Goal: Task Accomplishment & Management: Use online tool/utility

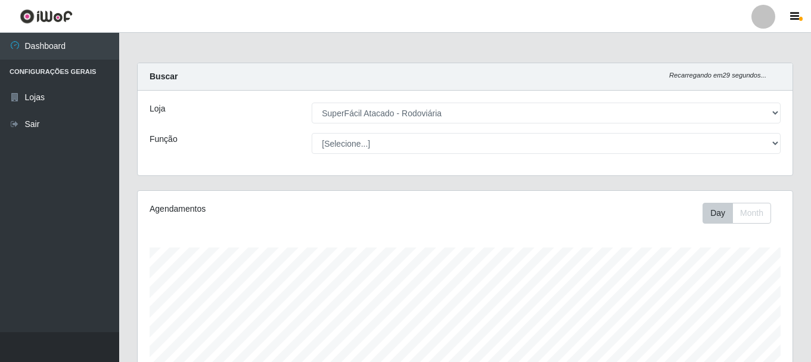
select select "400"
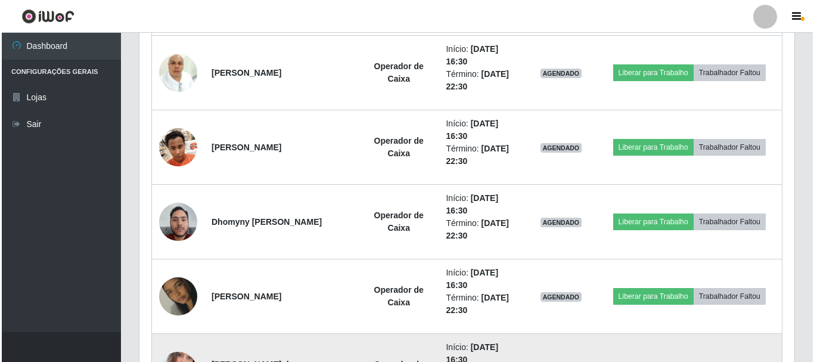
scroll to position [694, 0]
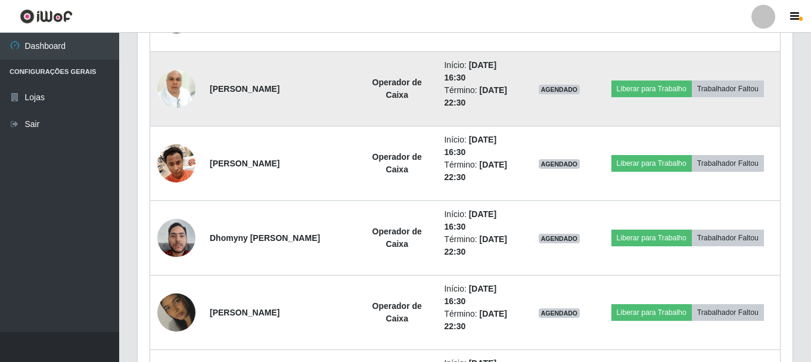
click at [172, 85] on img at bounding box center [176, 88] width 38 height 51
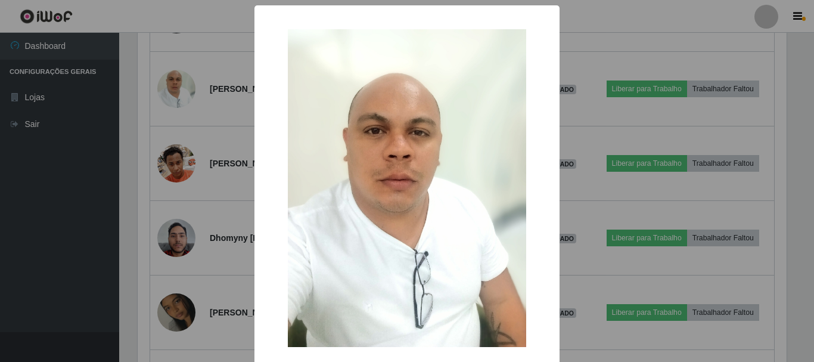
drag, startPoint x: 172, startPoint y: 85, endPoint x: 180, endPoint y: 96, distance: 14.1
click at [172, 84] on div "× OK Cancel" at bounding box center [407, 181] width 814 height 362
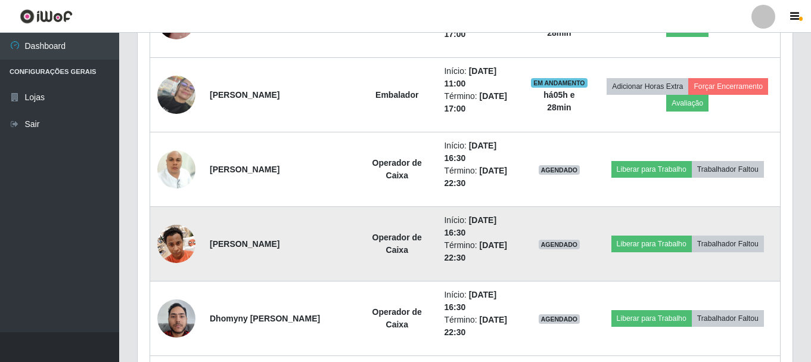
scroll to position [634, 0]
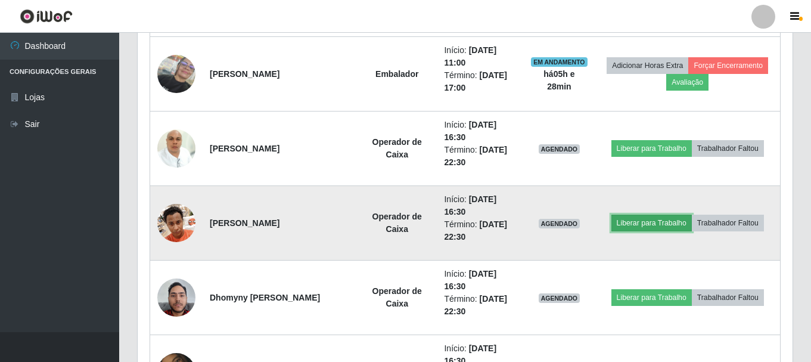
click at [630, 220] on button "Liberar para Trabalho" at bounding box center [651, 222] width 80 height 17
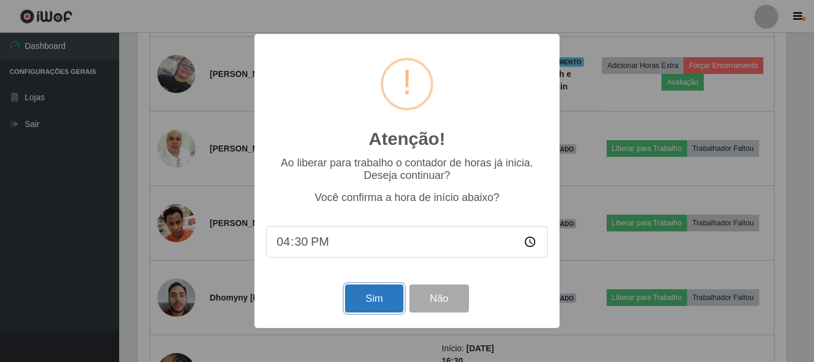
click at [373, 297] on button "Sim" at bounding box center [374, 298] width 58 height 28
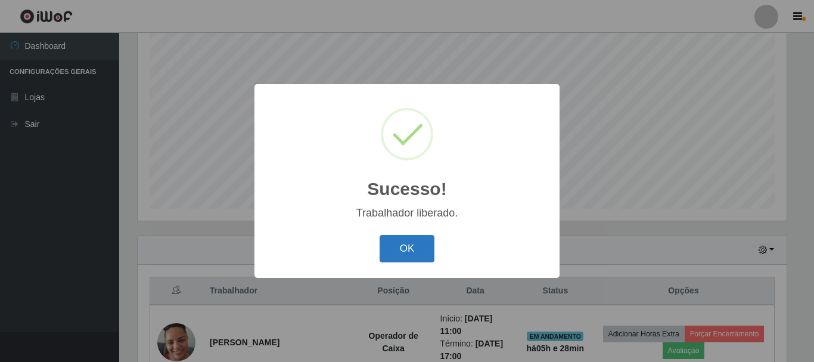
click at [412, 253] on button "OK" at bounding box center [406, 249] width 55 height 28
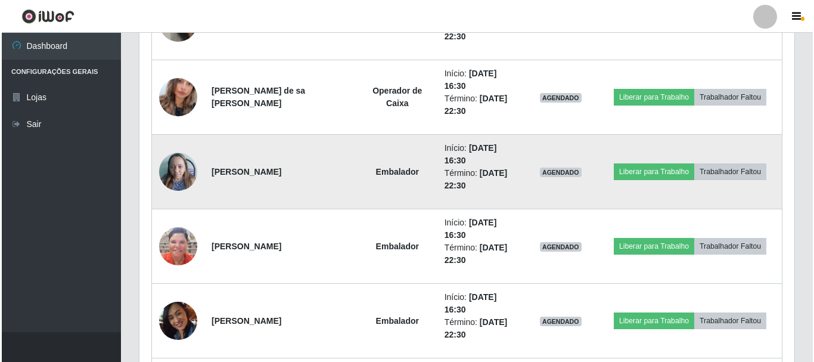
scroll to position [992, 0]
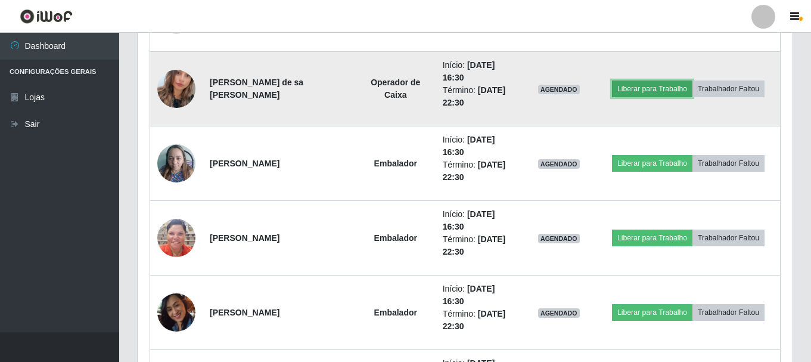
click at [638, 92] on button "Liberar para Trabalho" at bounding box center [652, 88] width 80 height 17
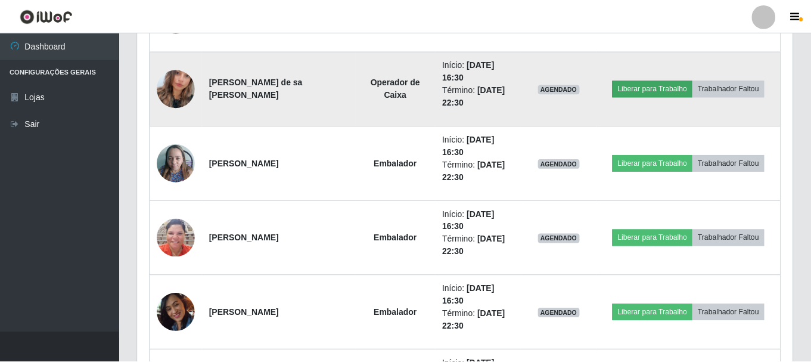
scroll to position [247, 649]
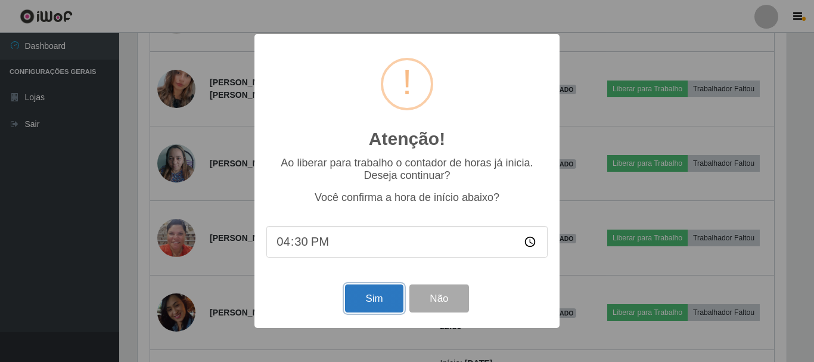
click at [379, 294] on button "Sim" at bounding box center [374, 298] width 58 height 28
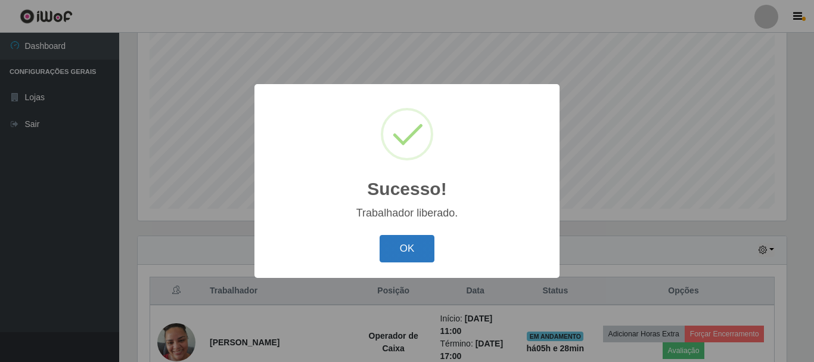
click at [404, 241] on button "OK" at bounding box center [406, 249] width 55 height 28
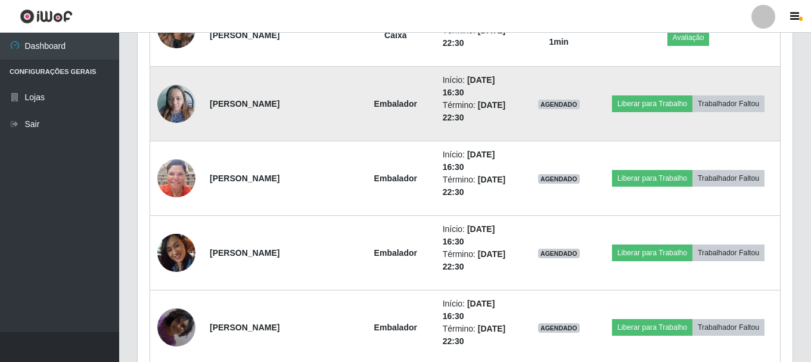
scroll to position [1111, 0]
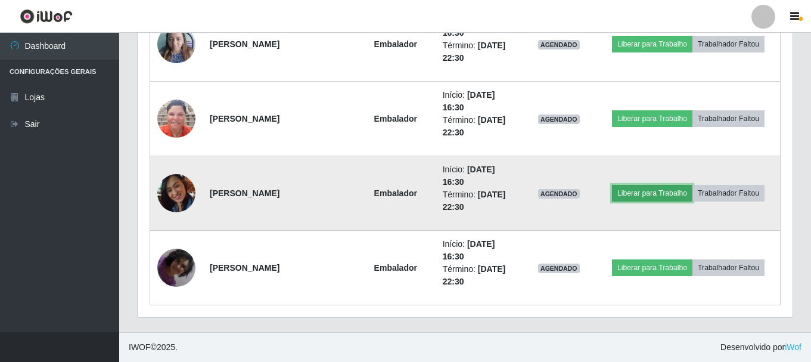
click at [637, 187] on button "Liberar para Trabalho" at bounding box center [652, 193] width 80 height 17
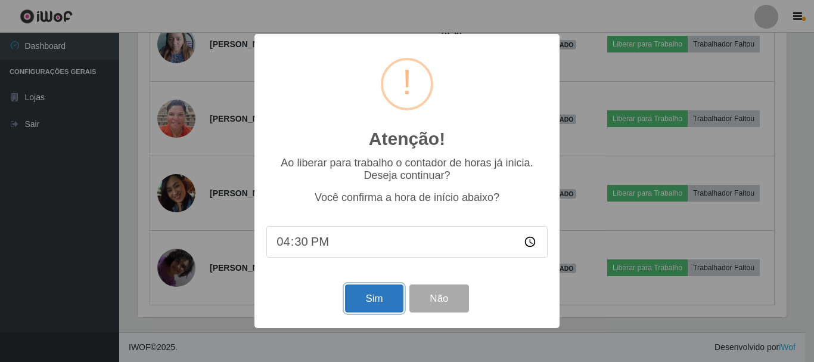
click at [363, 303] on button "Sim" at bounding box center [374, 298] width 58 height 28
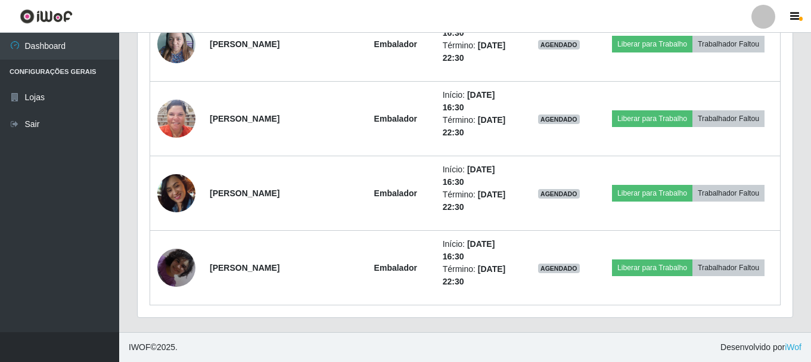
scroll to position [0, 0]
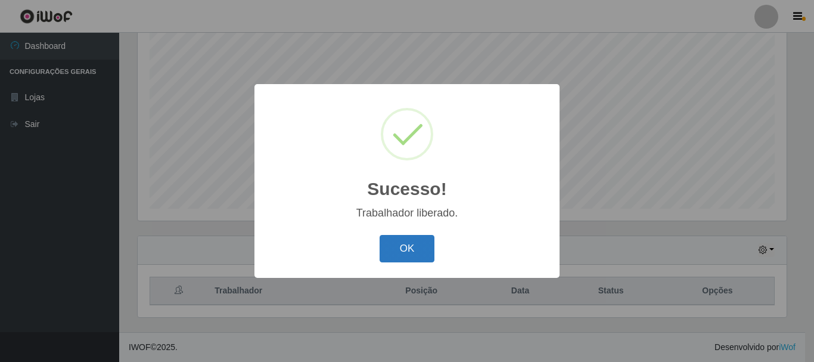
click at [406, 255] on button "OK" at bounding box center [406, 249] width 55 height 28
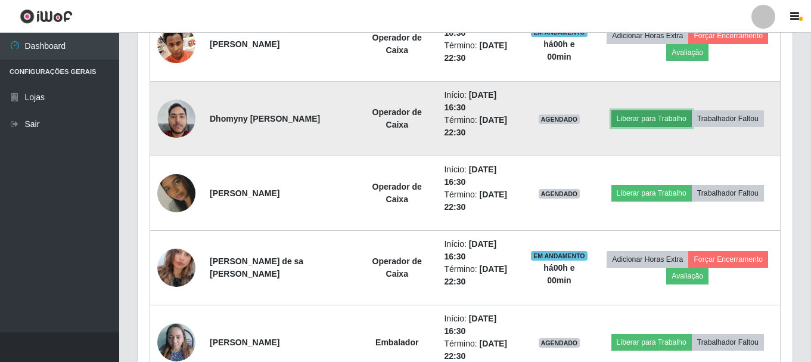
click at [641, 121] on button "Liberar para Trabalho" at bounding box center [651, 118] width 80 height 17
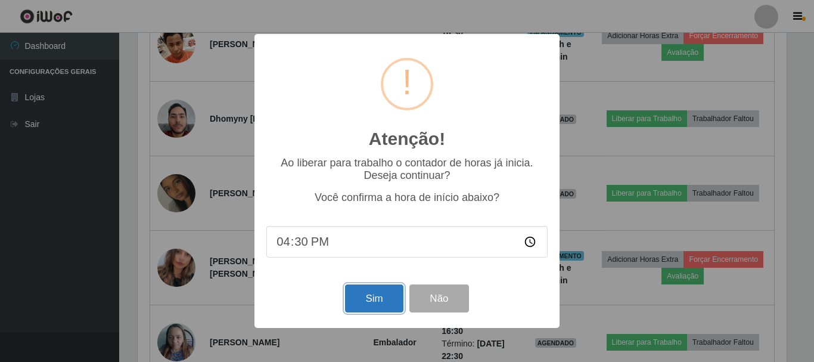
click at [378, 295] on button "Sim" at bounding box center [374, 298] width 58 height 28
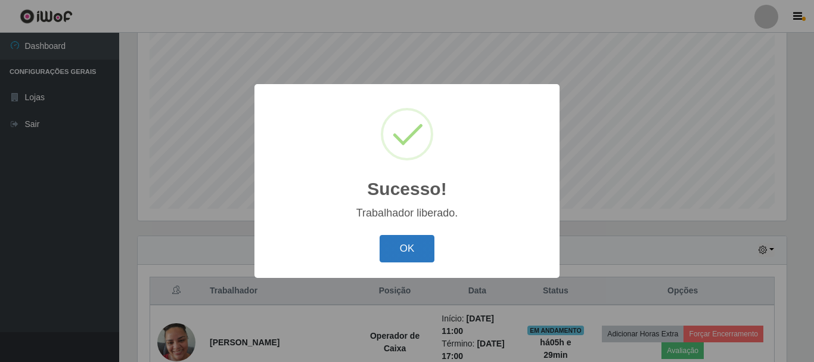
click at [397, 253] on button "OK" at bounding box center [406, 249] width 55 height 28
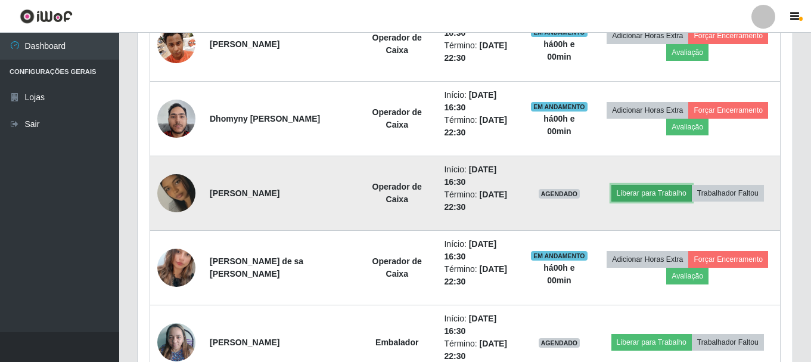
click at [636, 195] on button "Liberar para Trabalho" at bounding box center [651, 193] width 80 height 17
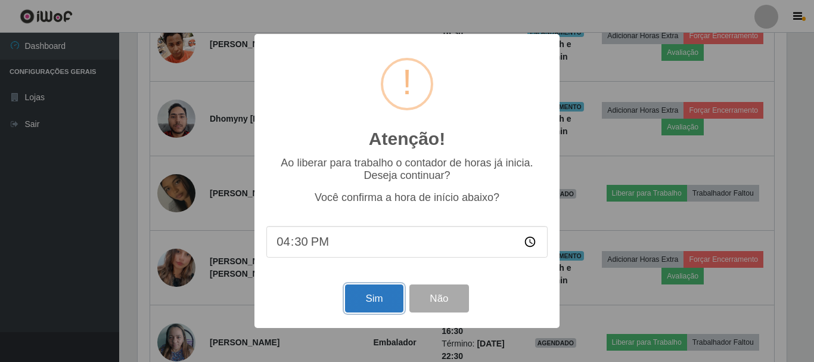
click at [387, 303] on button "Sim" at bounding box center [374, 298] width 58 height 28
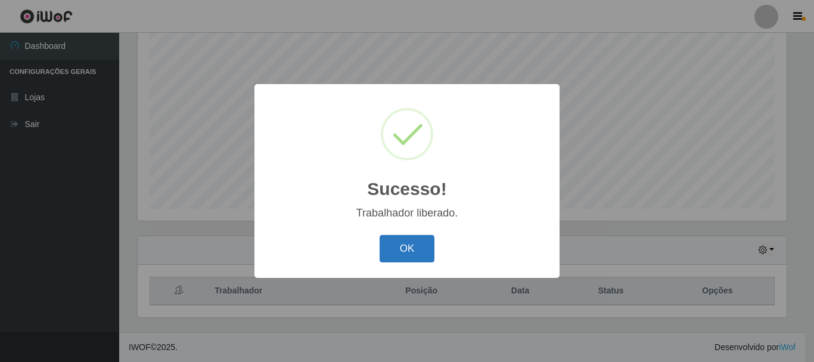
click at [413, 247] on button "OK" at bounding box center [406, 249] width 55 height 28
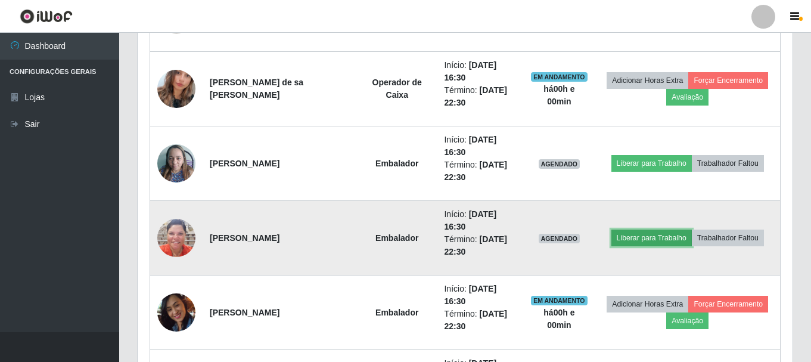
click at [636, 234] on button "Liberar para Trabalho" at bounding box center [651, 237] width 80 height 17
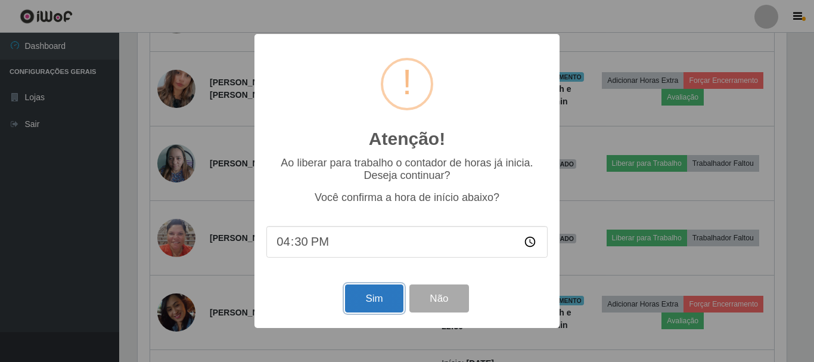
click at [368, 298] on button "Sim" at bounding box center [374, 298] width 58 height 28
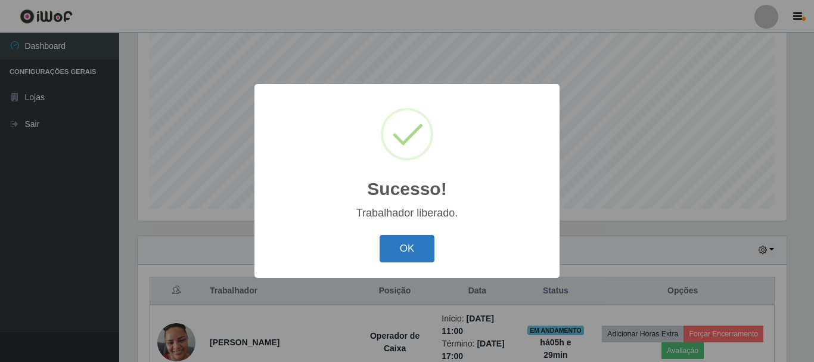
click at [413, 247] on button "OK" at bounding box center [406, 249] width 55 height 28
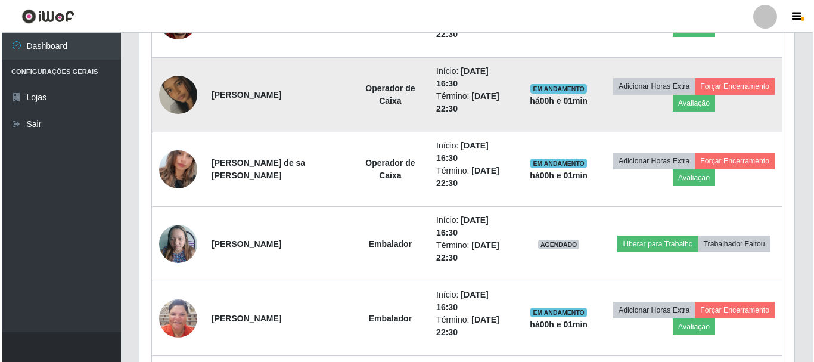
scroll to position [932, 0]
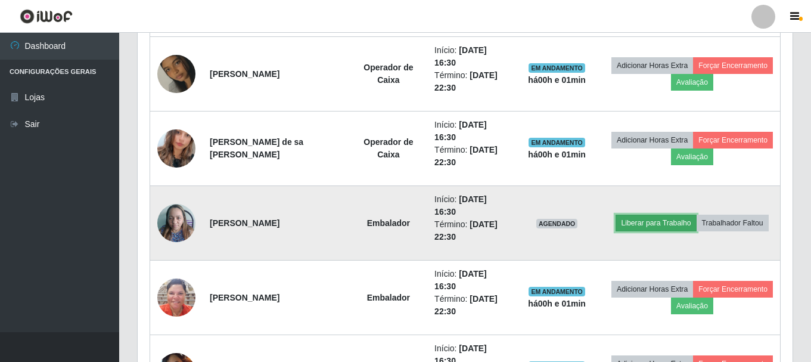
click at [649, 222] on button "Liberar para Trabalho" at bounding box center [655, 222] width 80 height 17
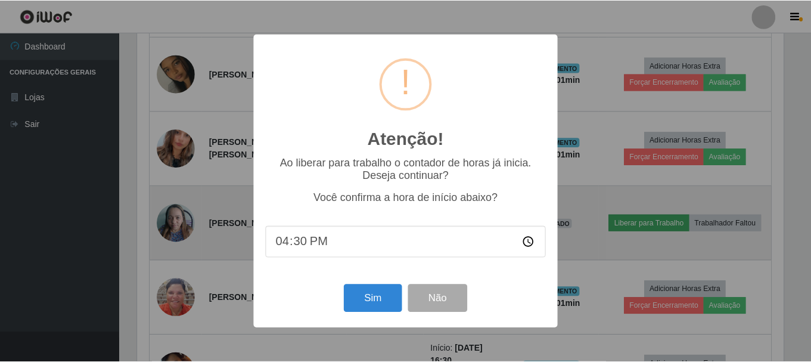
scroll to position [247, 649]
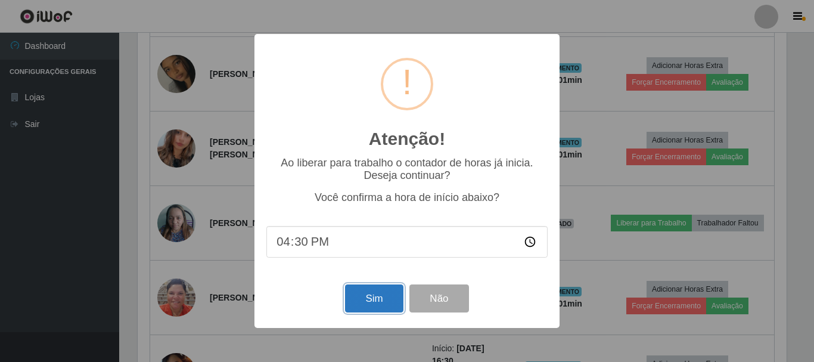
click at [375, 295] on button "Sim" at bounding box center [374, 298] width 58 height 28
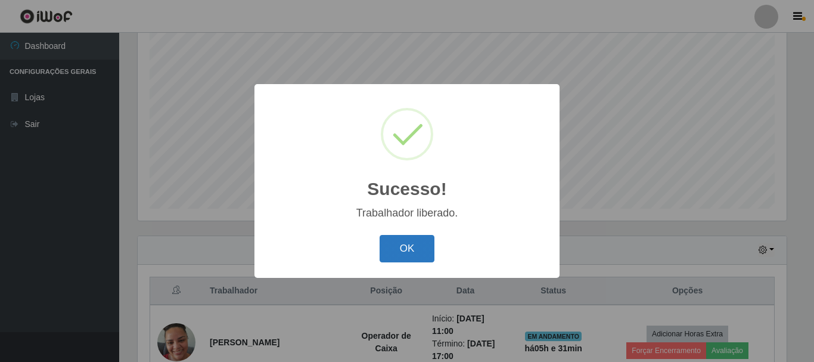
click at [397, 247] on button "OK" at bounding box center [406, 249] width 55 height 28
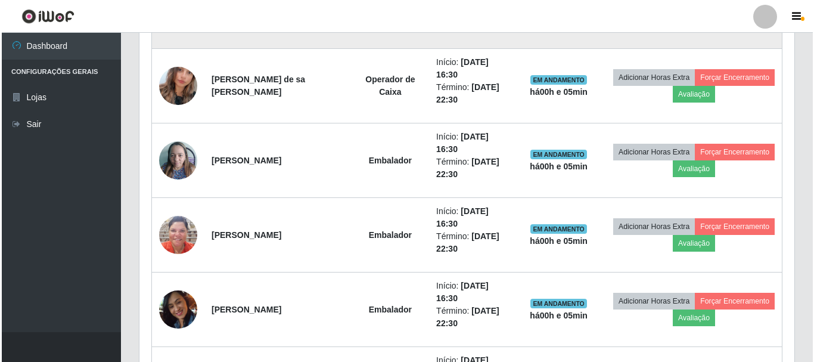
scroll to position [1111, 0]
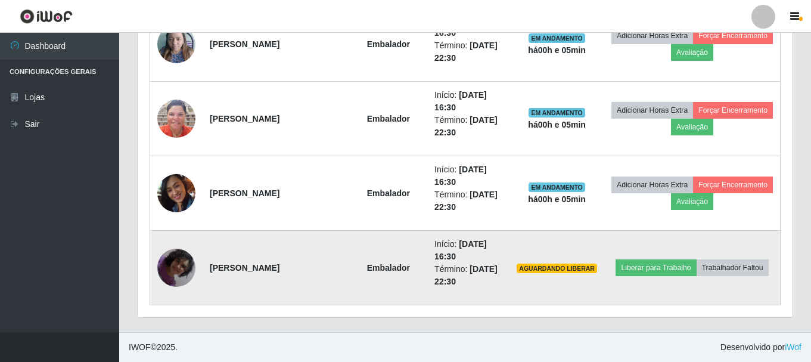
click at [170, 265] on img at bounding box center [176, 267] width 38 height 68
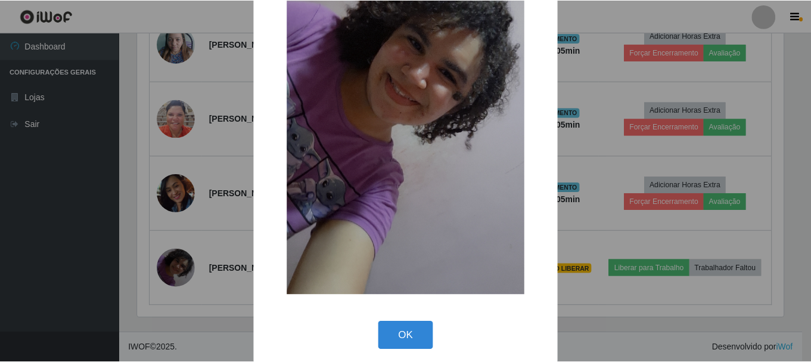
scroll to position [166, 0]
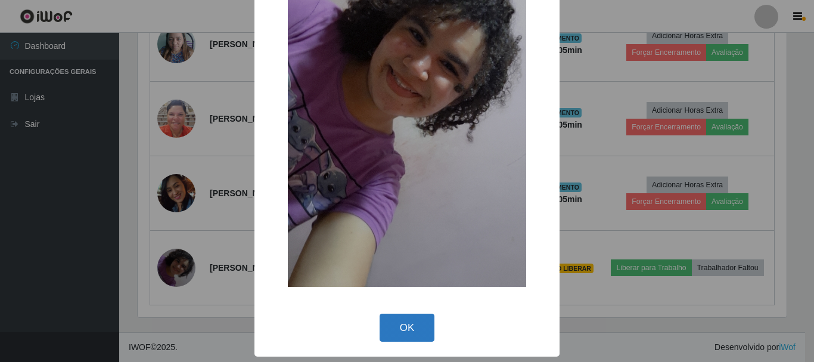
click at [408, 331] on button "OK" at bounding box center [406, 327] width 55 height 28
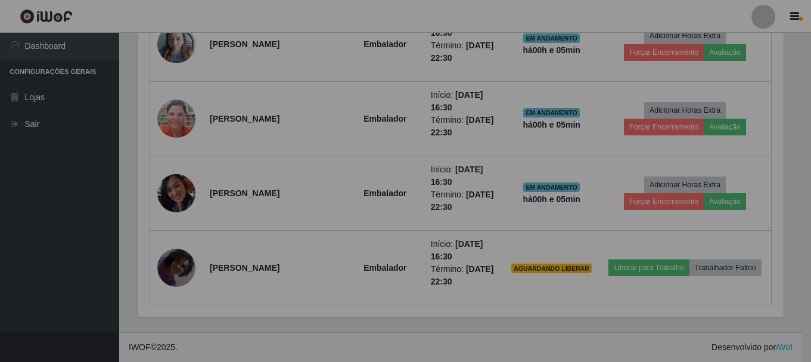
scroll to position [247, 655]
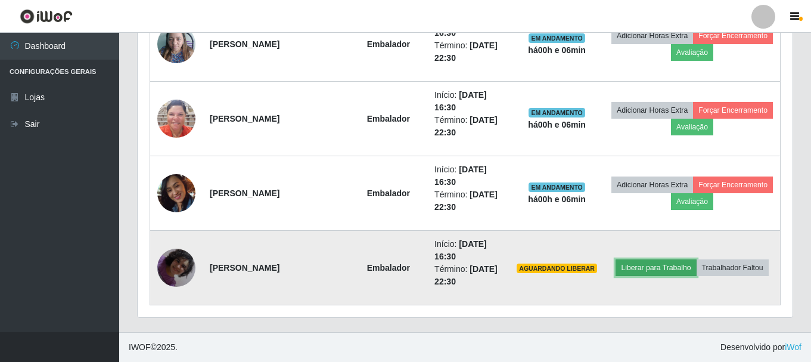
click at [661, 270] on button "Liberar para Trabalho" at bounding box center [655, 267] width 80 height 17
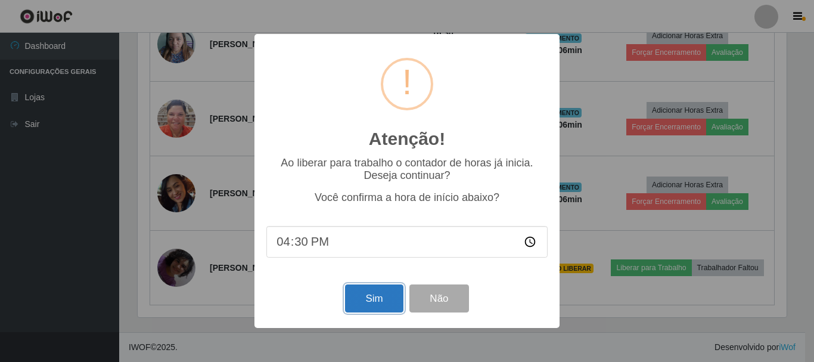
click at [376, 300] on button "Sim" at bounding box center [374, 298] width 58 height 28
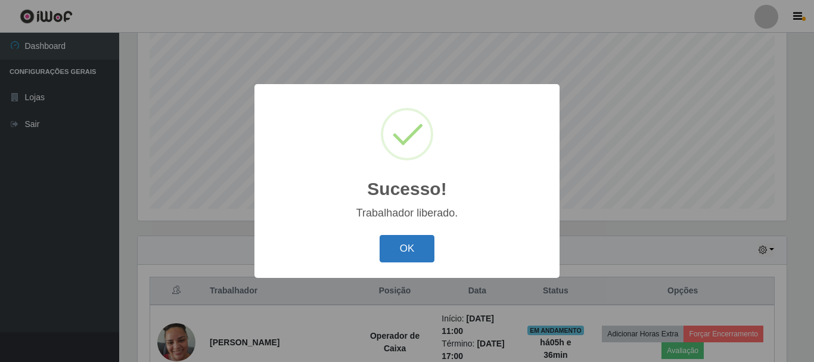
click at [419, 253] on button "OK" at bounding box center [406, 249] width 55 height 28
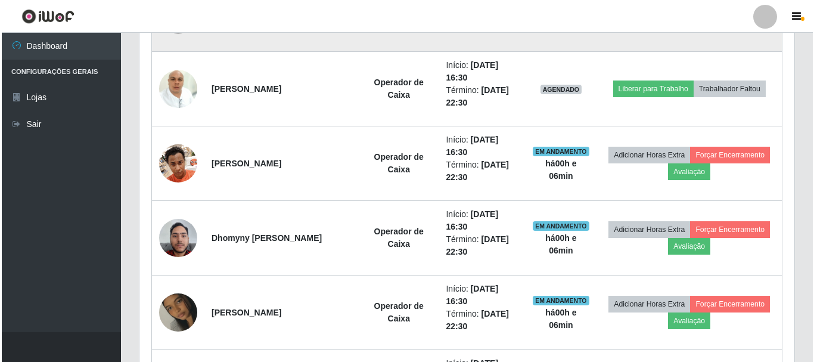
scroll to position [634, 0]
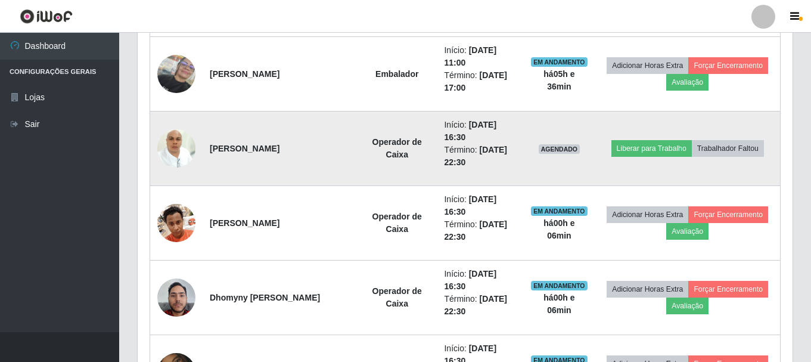
click at [179, 145] on img at bounding box center [176, 148] width 38 height 51
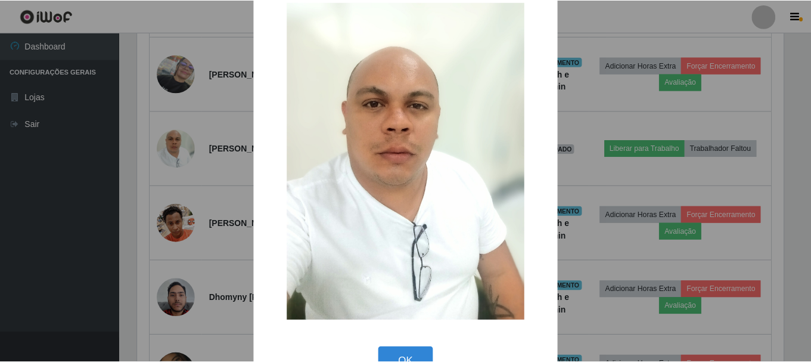
scroll to position [60, 0]
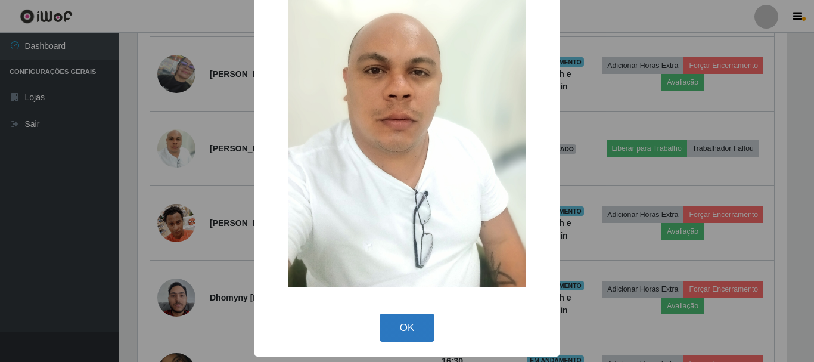
click at [404, 320] on button "OK" at bounding box center [406, 327] width 55 height 28
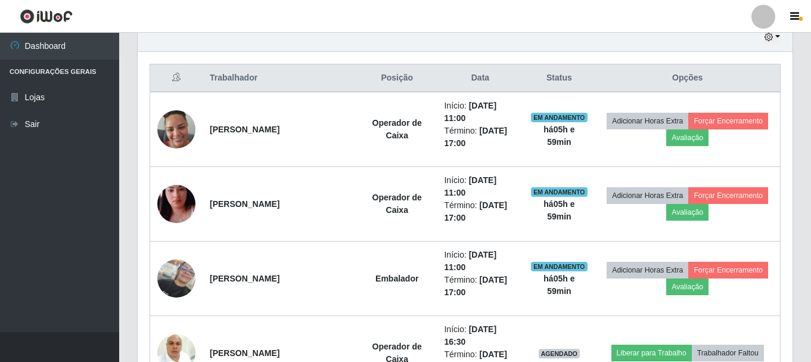
scroll to position [396, 0]
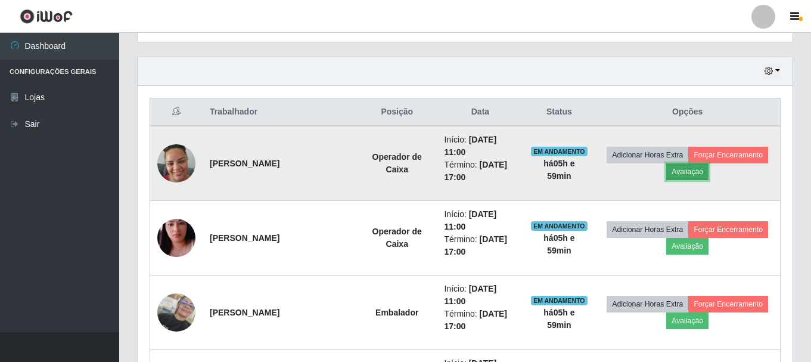
click at [691, 170] on button "Avaliação" at bounding box center [687, 171] width 42 height 17
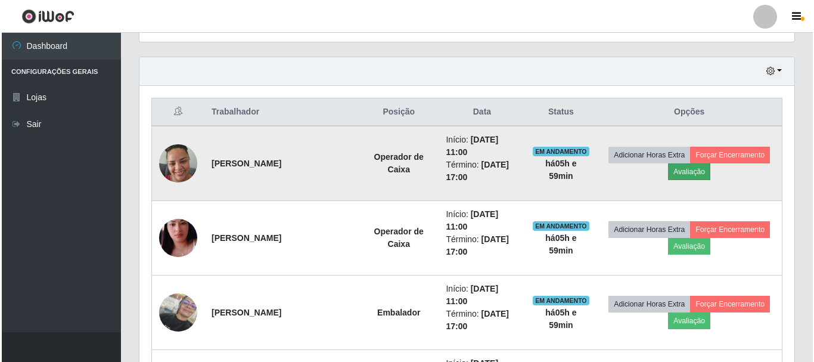
scroll to position [247, 649]
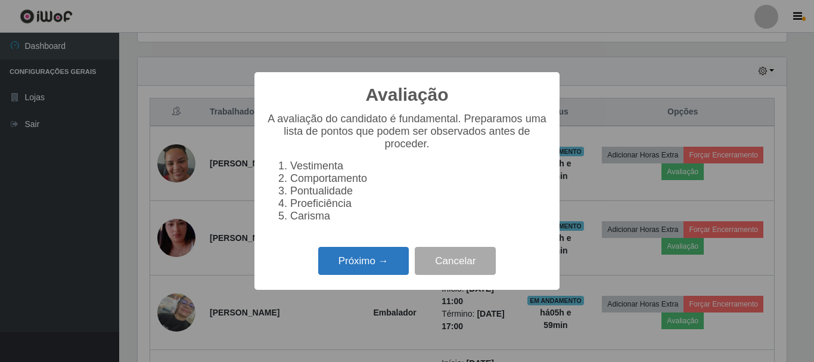
click at [379, 270] on button "Próximo →" at bounding box center [363, 261] width 91 height 28
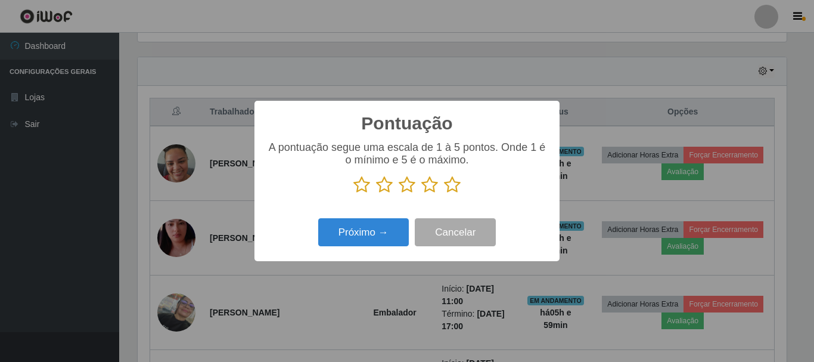
click at [428, 190] on icon at bounding box center [429, 185] width 17 height 18
click at [421, 194] on input "radio" at bounding box center [421, 194] width 0 height 0
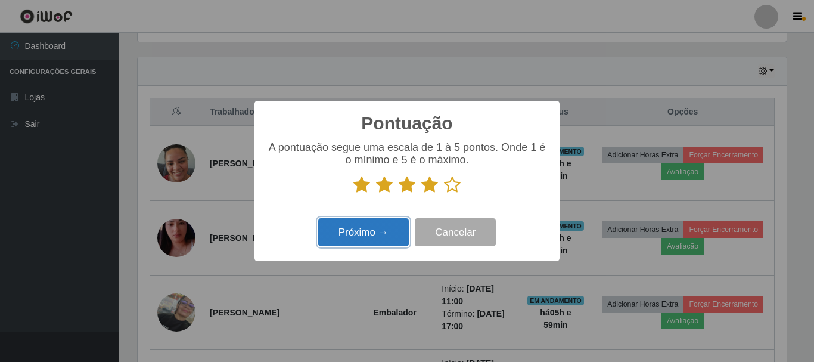
click at [394, 229] on button "Próximo →" at bounding box center [363, 232] width 91 height 28
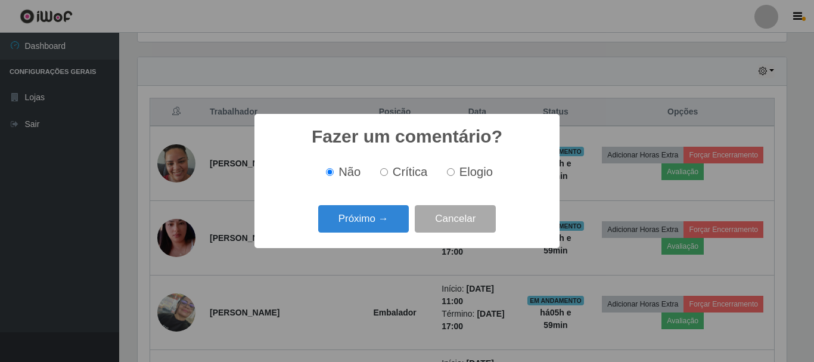
click at [394, 229] on button "Próximo →" at bounding box center [363, 219] width 91 height 28
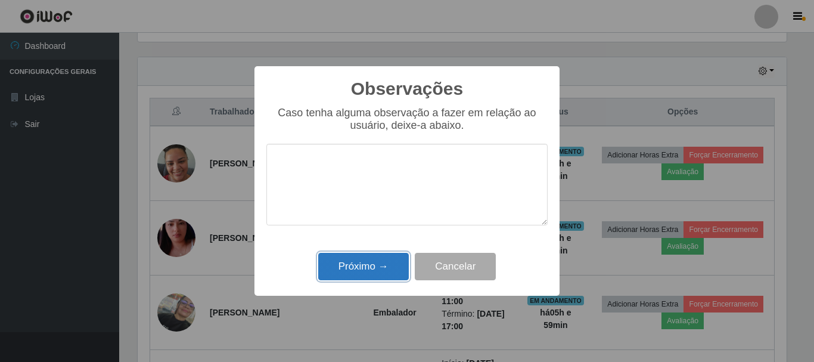
click at [385, 269] on button "Próximo →" at bounding box center [363, 267] width 91 height 28
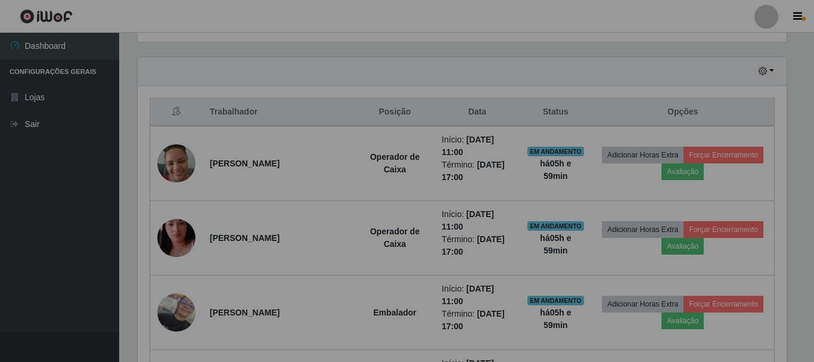
scroll to position [247, 655]
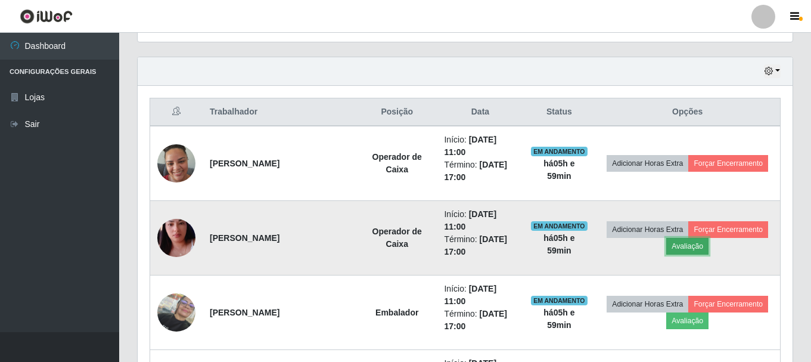
click at [690, 248] on button "Avaliação" at bounding box center [687, 246] width 42 height 17
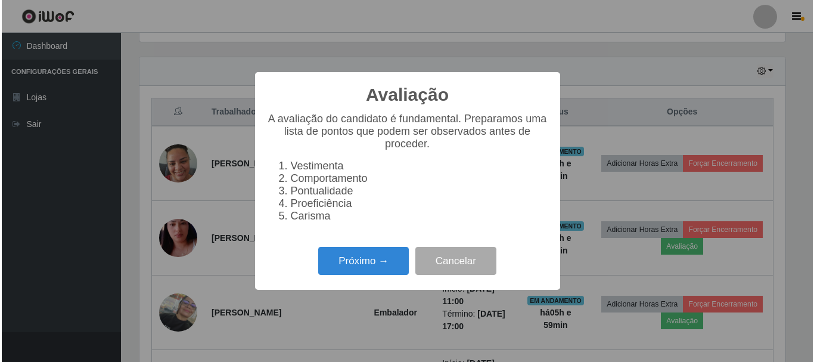
scroll to position [247, 649]
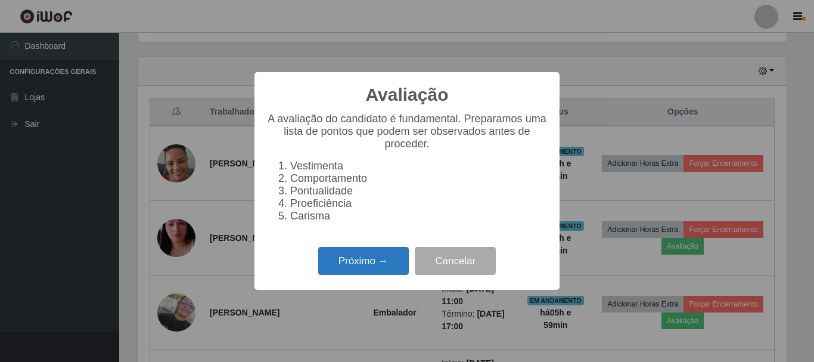
click at [382, 263] on button "Próximo →" at bounding box center [363, 261] width 91 height 28
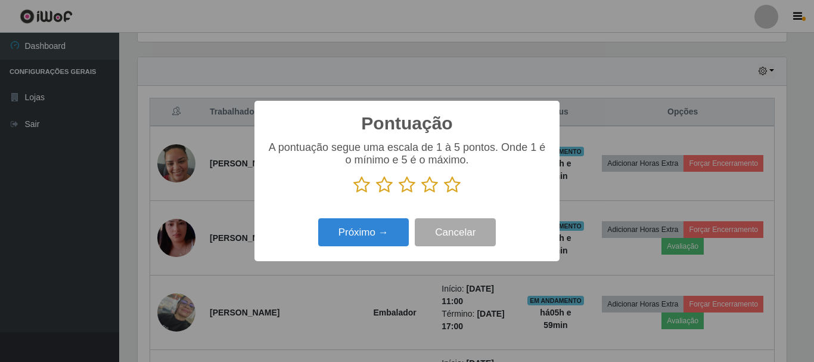
click at [431, 186] on icon at bounding box center [429, 185] width 17 height 18
click at [421, 194] on input "radio" at bounding box center [421, 194] width 0 height 0
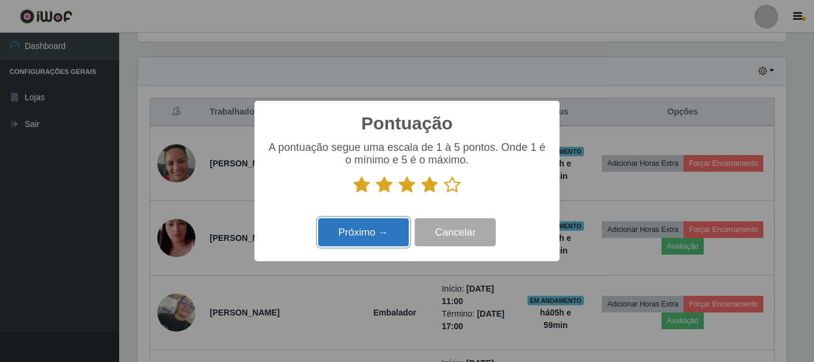
click at [390, 235] on button "Próximo →" at bounding box center [363, 232] width 91 height 28
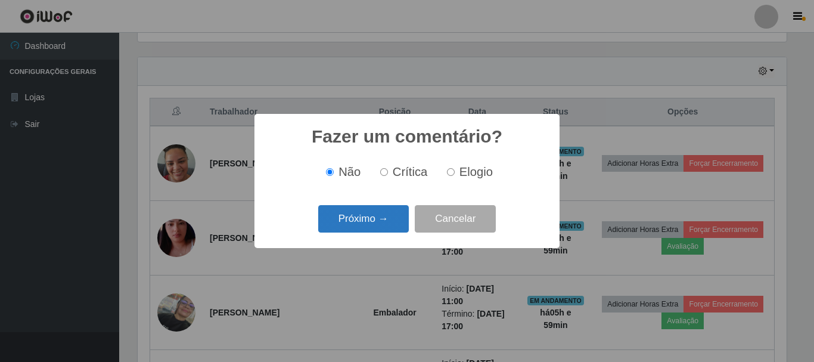
click at [395, 220] on button "Próximo →" at bounding box center [363, 219] width 91 height 28
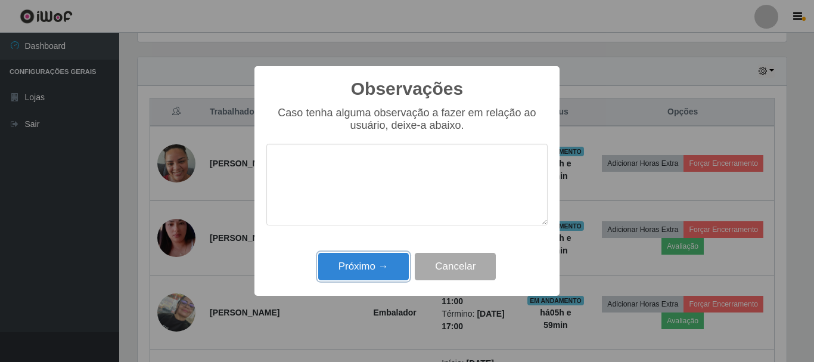
click at [385, 267] on button "Próximo →" at bounding box center [363, 267] width 91 height 28
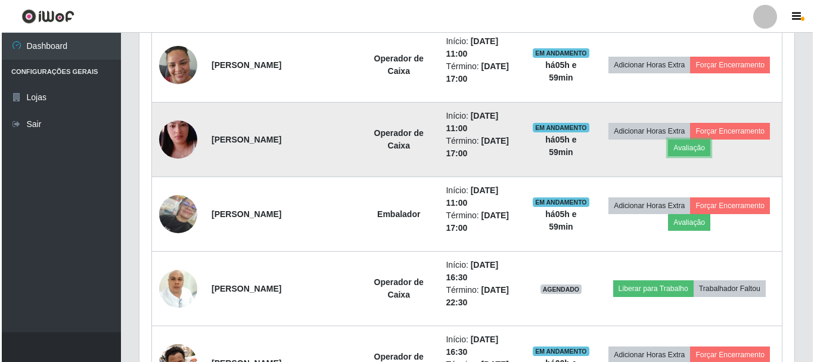
scroll to position [515, 0]
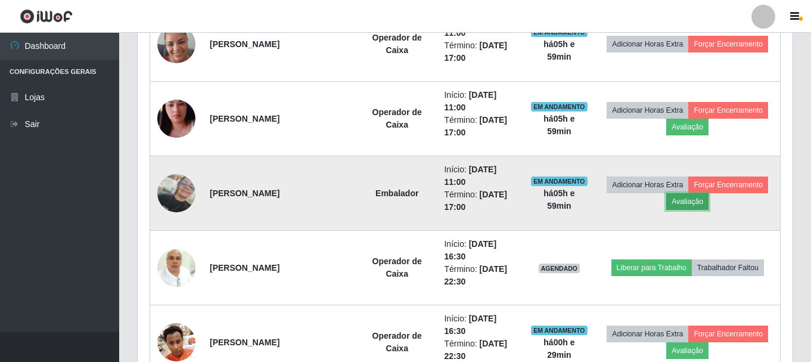
click at [683, 200] on button "Avaliação" at bounding box center [687, 201] width 42 height 17
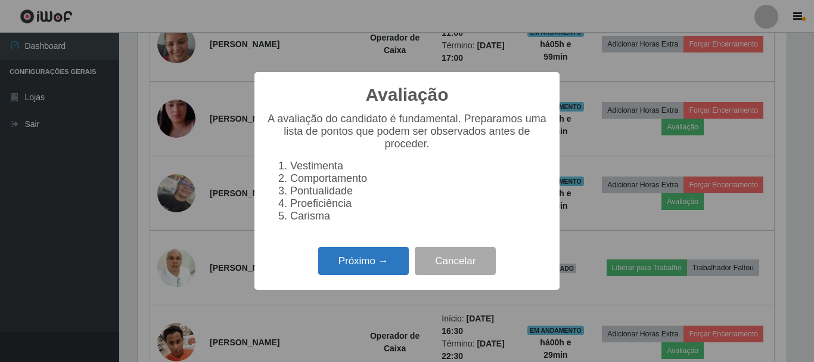
click at [376, 268] on button "Próximo →" at bounding box center [363, 261] width 91 height 28
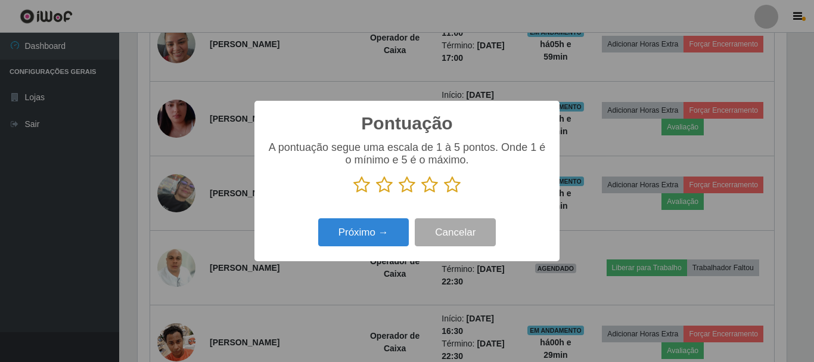
click at [431, 187] on icon at bounding box center [429, 185] width 17 height 18
click at [421, 194] on input "radio" at bounding box center [421, 194] width 0 height 0
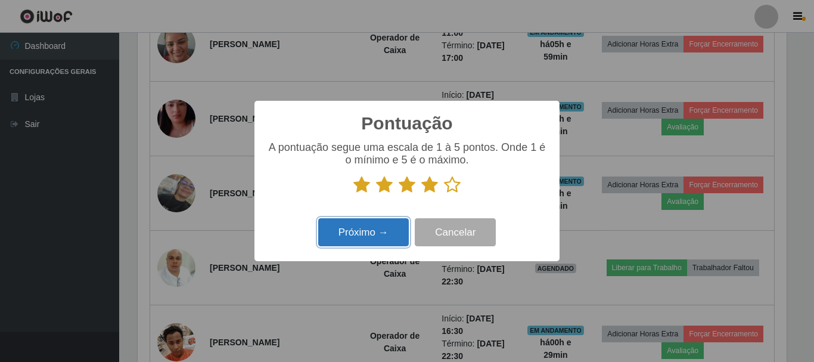
click at [384, 220] on button "Próximo →" at bounding box center [363, 232] width 91 height 28
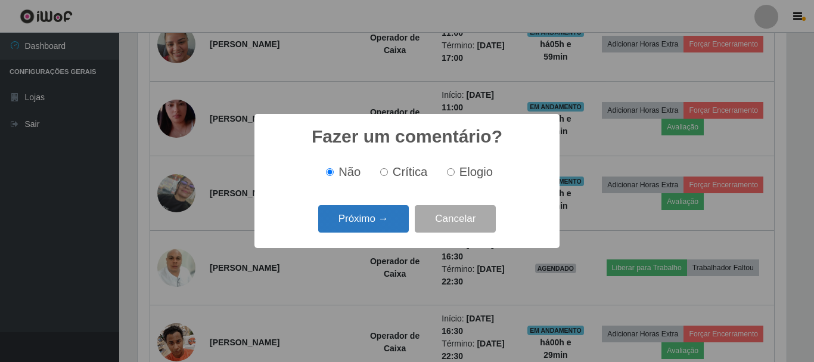
click at [387, 220] on button "Próximo →" at bounding box center [363, 219] width 91 height 28
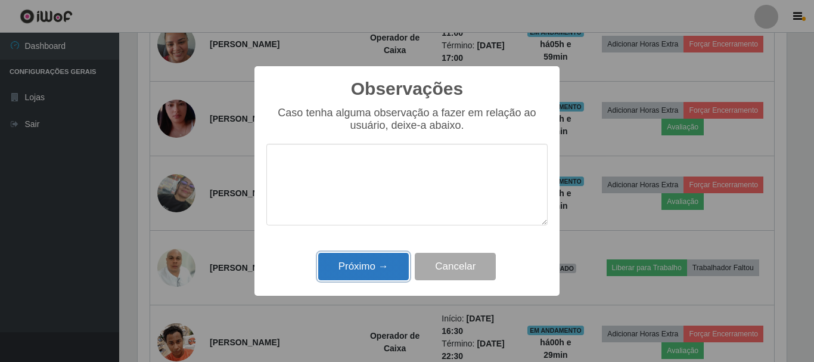
click at [384, 269] on button "Próximo →" at bounding box center [363, 267] width 91 height 28
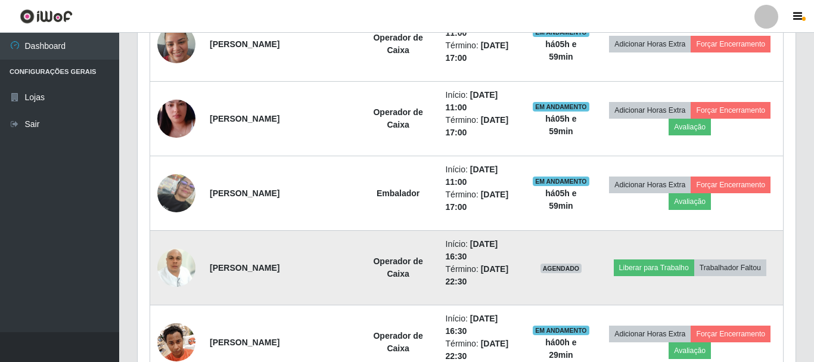
scroll to position [247, 655]
click at [175, 268] on img at bounding box center [176, 267] width 38 height 51
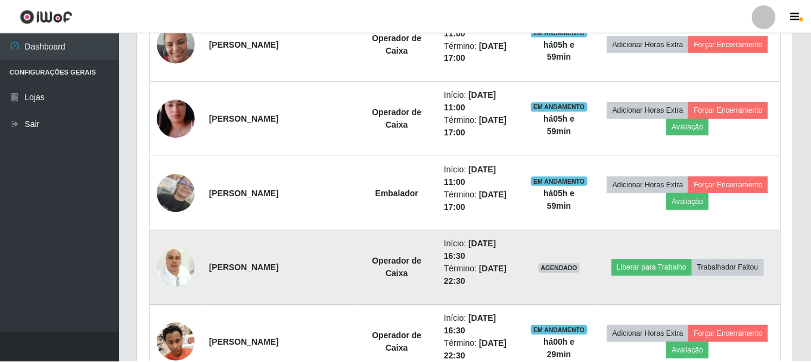
scroll to position [247, 649]
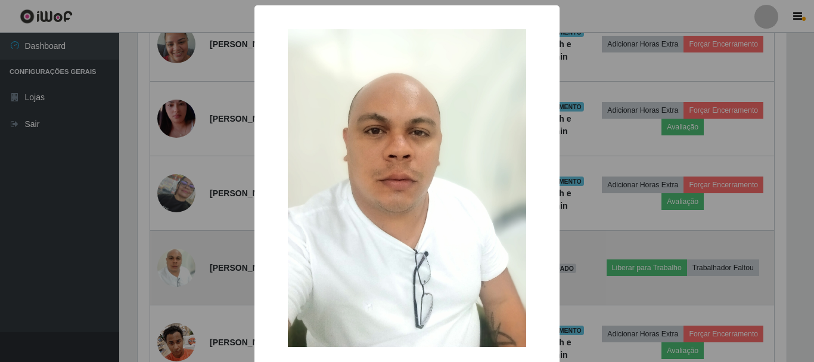
click at [175, 268] on div "× OK Cancel" at bounding box center [407, 181] width 814 height 362
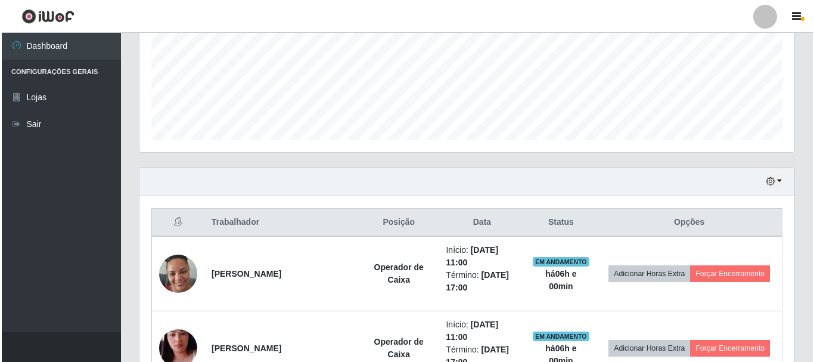
scroll to position [277, 0]
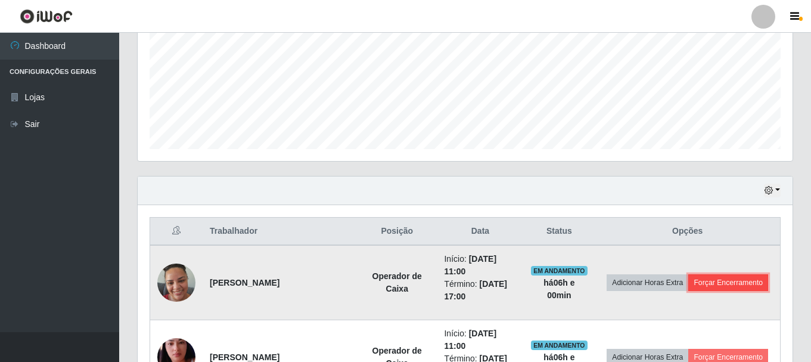
click at [719, 279] on button "Forçar Encerramento" at bounding box center [728, 282] width 80 height 17
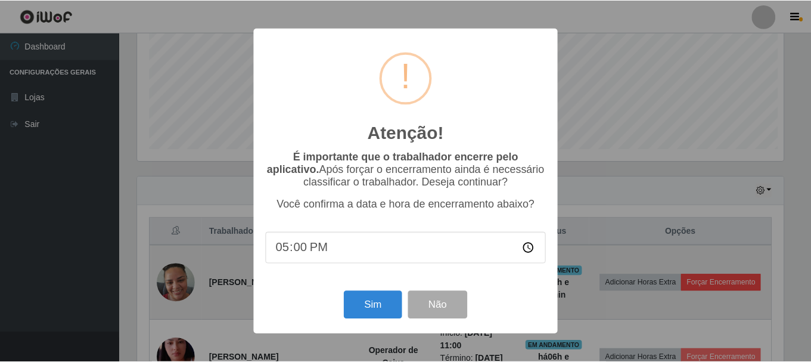
scroll to position [247, 649]
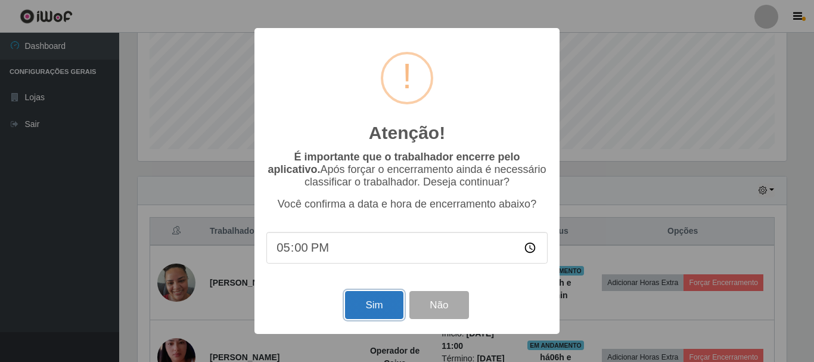
click at [374, 309] on button "Sim" at bounding box center [374, 305] width 58 height 28
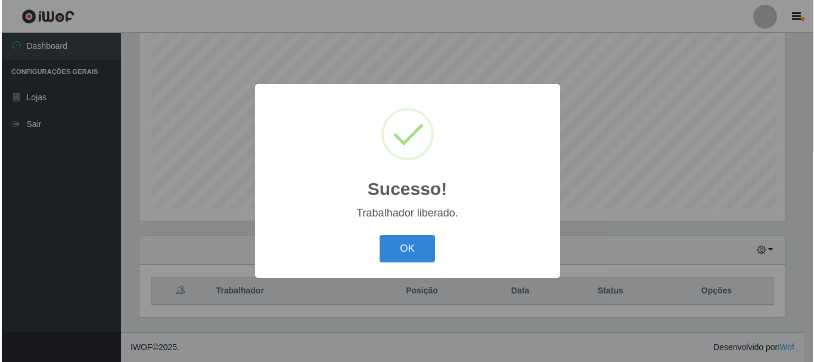
scroll to position [217, 0]
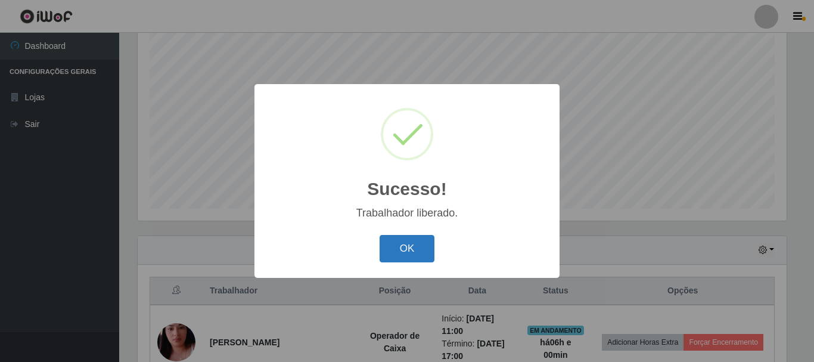
click at [425, 251] on button "OK" at bounding box center [406, 249] width 55 height 28
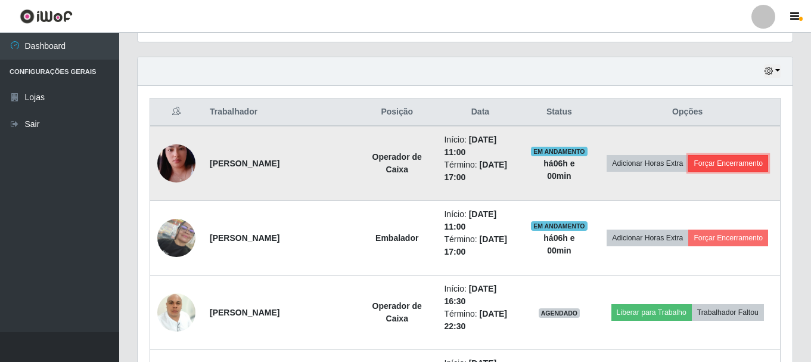
click at [736, 158] on button "Forçar Encerramento" at bounding box center [728, 163] width 80 height 17
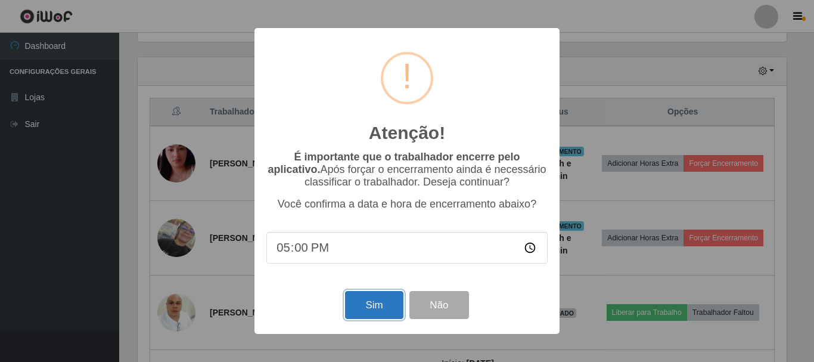
click at [377, 303] on button "Sim" at bounding box center [374, 305] width 58 height 28
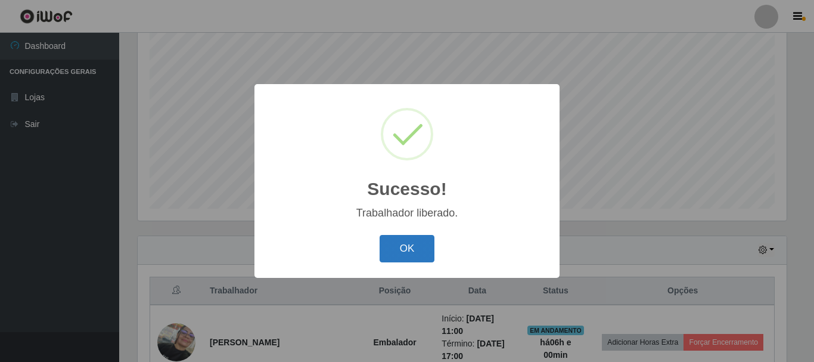
click at [414, 242] on button "OK" at bounding box center [406, 249] width 55 height 28
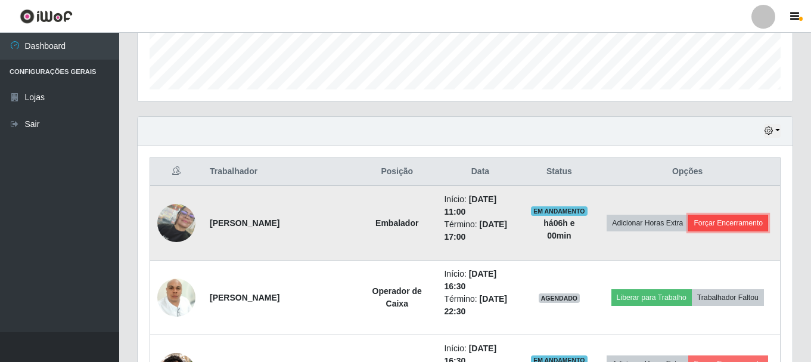
click at [728, 217] on button "Forçar Encerramento" at bounding box center [728, 222] width 80 height 17
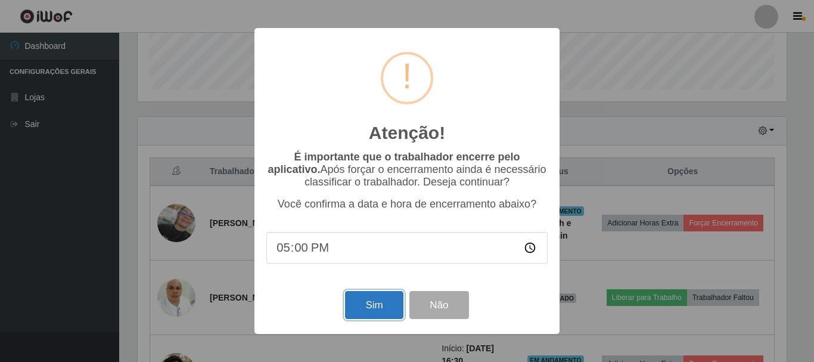
click at [363, 309] on button "Sim" at bounding box center [374, 305] width 58 height 28
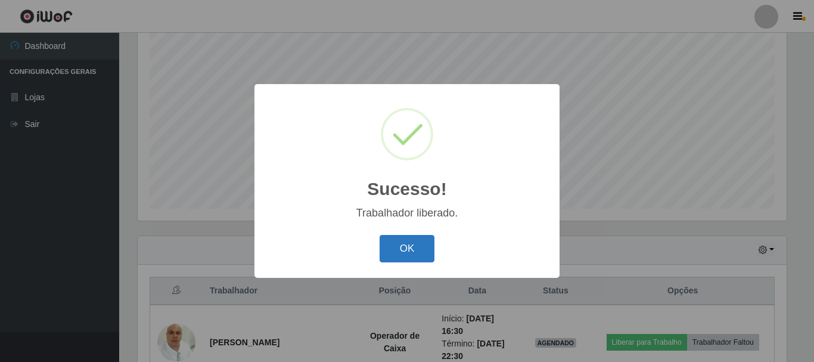
click at [409, 253] on button "OK" at bounding box center [406, 249] width 55 height 28
